Goal: Task Accomplishment & Management: Use online tool/utility

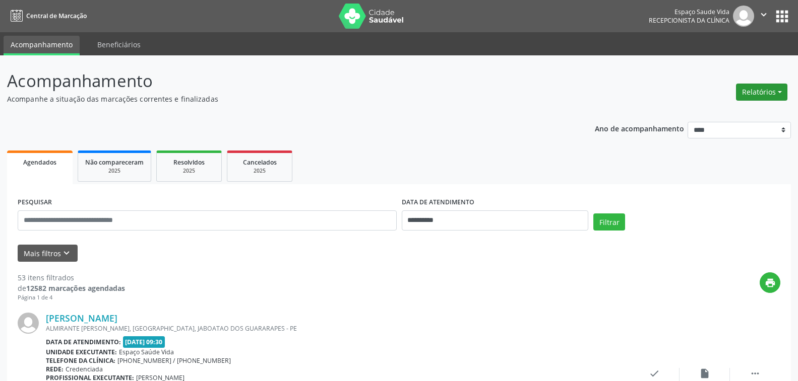
click at [745, 95] on button "Relatórios" at bounding box center [761, 92] width 51 height 17
click at [715, 114] on link "Agendamentos" at bounding box center [733, 114] width 108 height 14
select select "*"
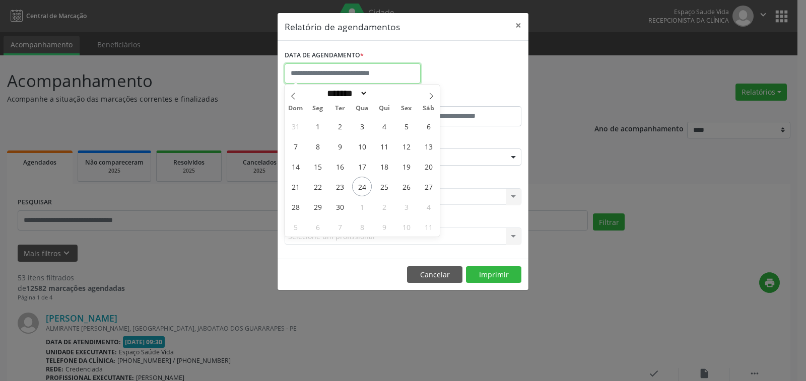
click at [374, 73] on input "text" at bounding box center [353, 73] width 136 height 20
click at [364, 183] on span "24" at bounding box center [362, 187] width 20 height 20
type input "**********"
click at [364, 183] on span "24" at bounding box center [362, 187] width 20 height 20
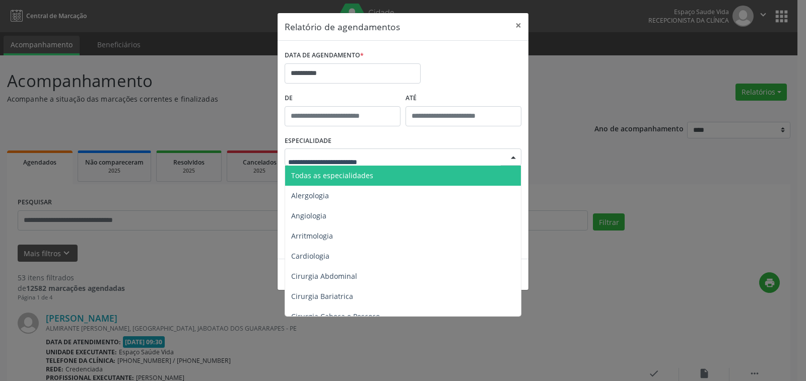
click at [355, 175] on span "Todas as especialidades" at bounding box center [332, 176] width 82 height 10
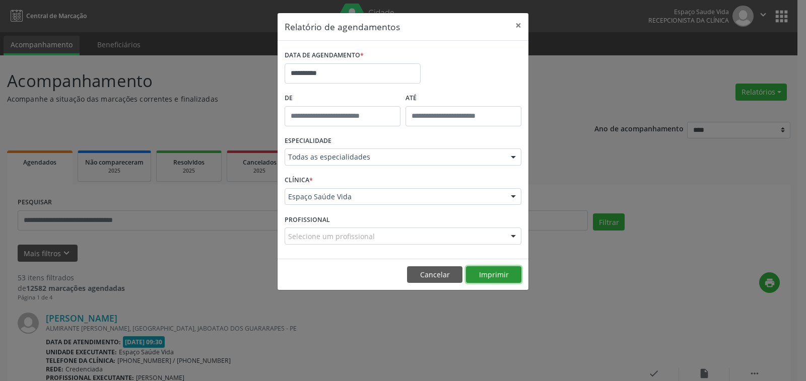
click at [494, 272] on button "Imprimir" at bounding box center [493, 275] width 55 height 17
